Goal: Use online tool/utility: Utilize a website feature to perform a specific function

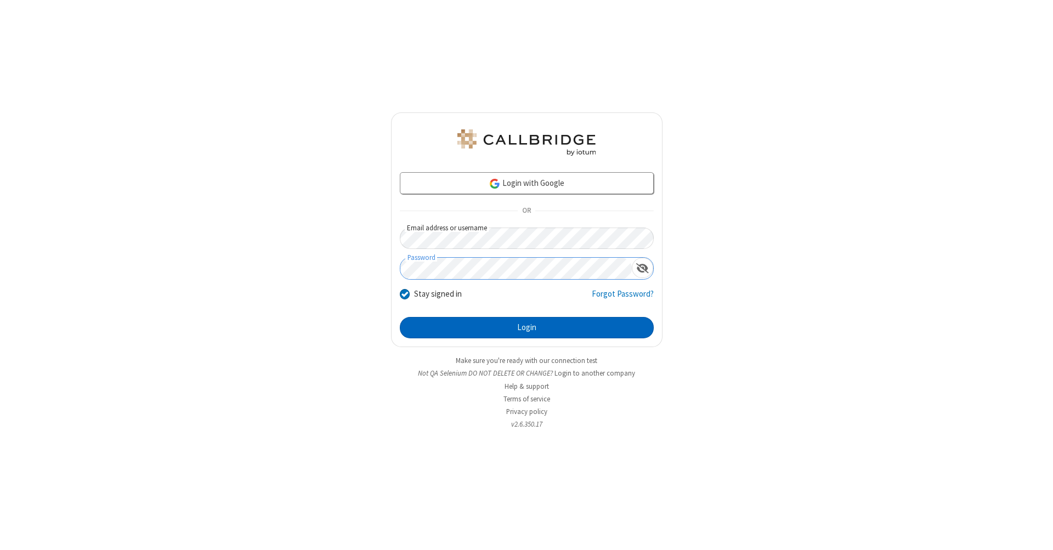
click at [527, 328] on button "Login" at bounding box center [527, 328] width 254 height 22
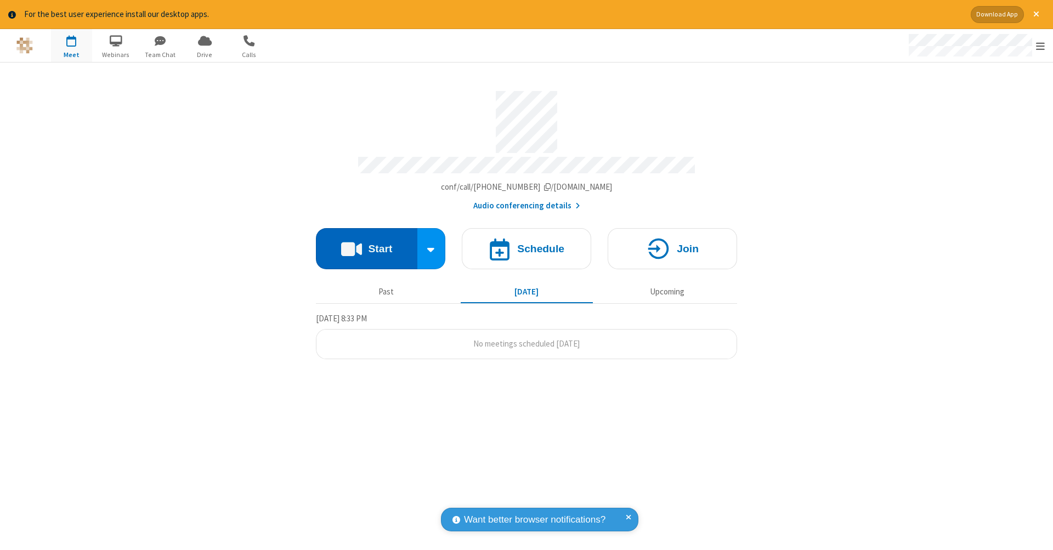
click at [366, 243] on button "Start" at bounding box center [366, 248] width 101 height 41
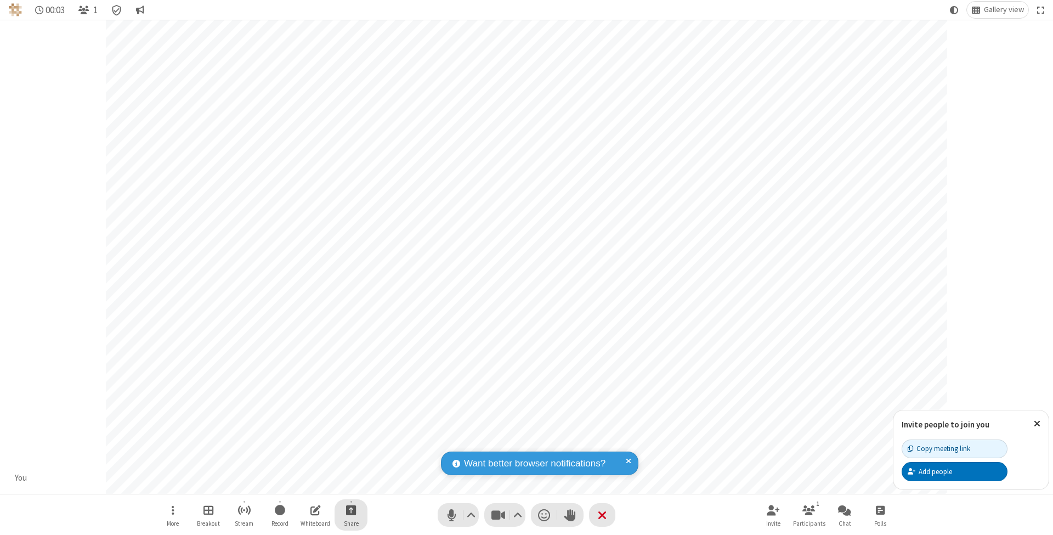
click at [351, 510] on span "Start sharing" at bounding box center [351, 510] width 10 height 14
click at [307, 484] on span "Share my screen" at bounding box center [307, 485] width 13 height 9
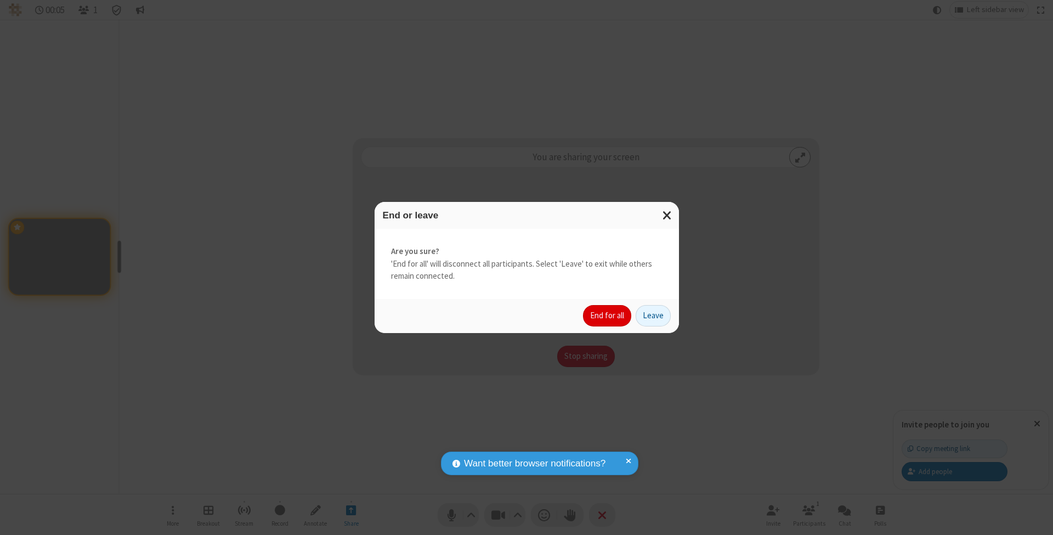
click at [608, 315] on button "End for all" at bounding box center [607, 316] width 48 height 22
